Goal: Information Seeking & Learning: Learn about a topic

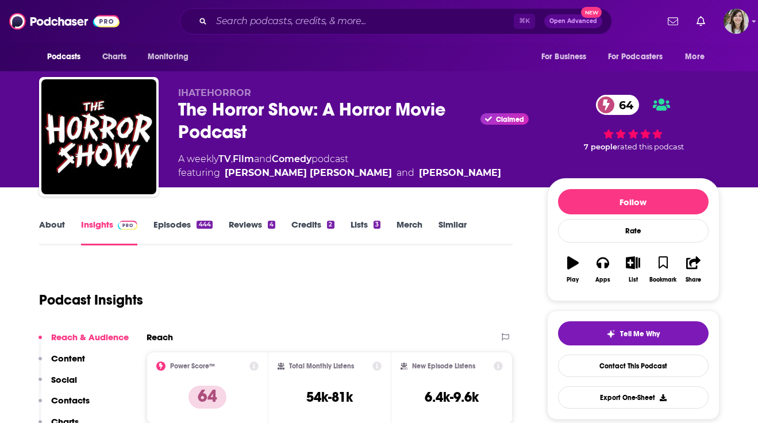
click at [63, 229] on link "About" at bounding box center [52, 232] width 26 height 26
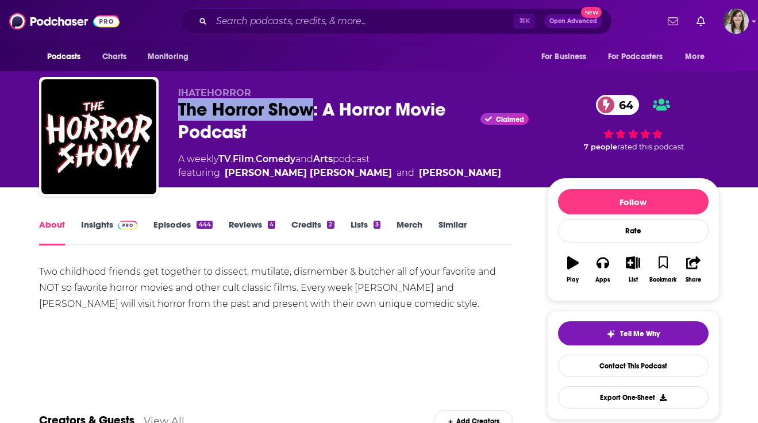
drag, startPoint x: 313, startPoint y: 116, endPoint x: 168, endPoint y: 114, distance: 144.9
click at [168, 114] on div "IHATEHORROR The Horror Show: A Horror Movie Podcast Claimed 64 A weekly TV , Fi…" at bounding box center [379, 139] width 681 height 124
copy h1 "The Horror Show"
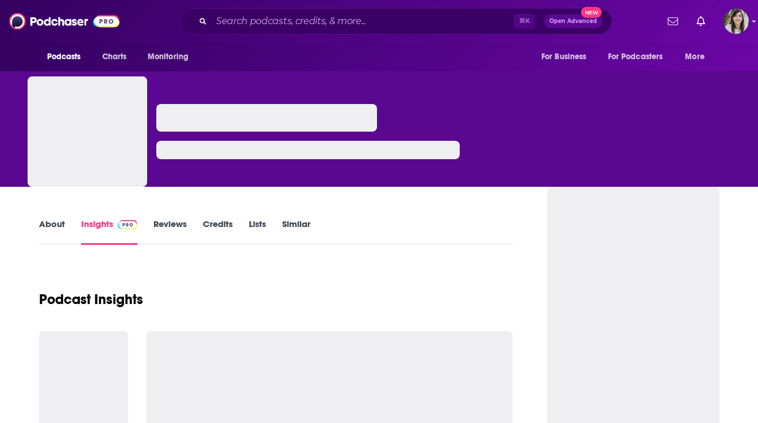
click at [58, 224] on link "About" at bounding box center [52, 232] width 26 height 26
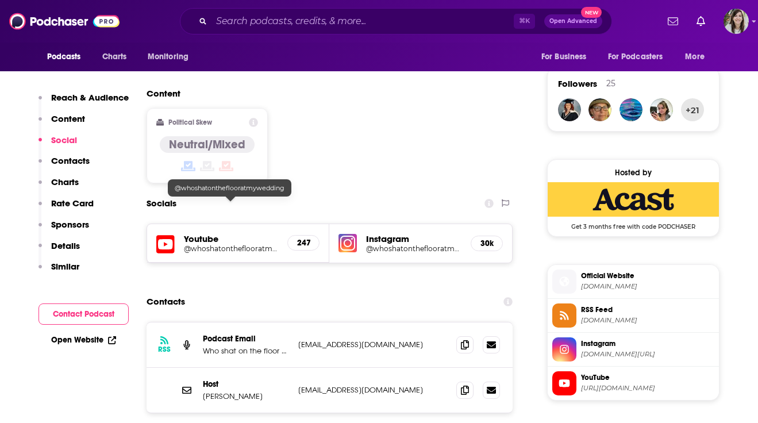
scroll to position [911, 0]
